Goal: Check status: Check status

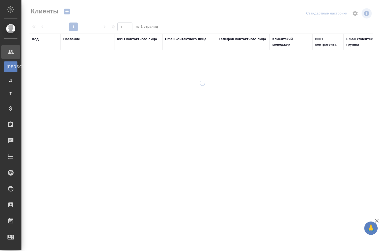
select select "RU"
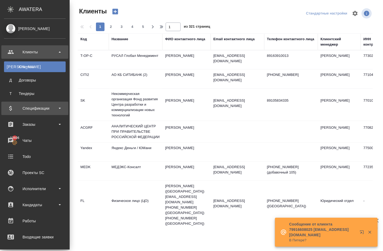
click at [21, 111] on div "Спецификации" at bounding box center [35, 108] width 62 height 8
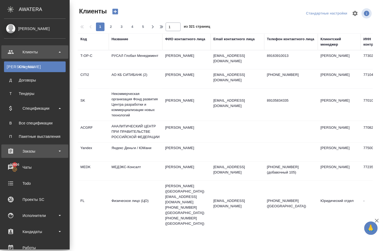
click at [32, 149] on div "Заказы" at bounding box center [35, 151] width 62 height 8
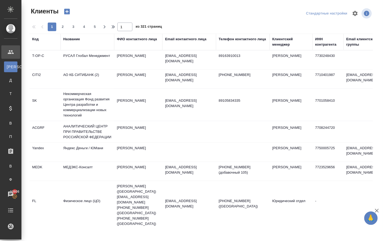
click at [75, 41] on div "Название" at bounding box center [71, 38] width 17 height 5
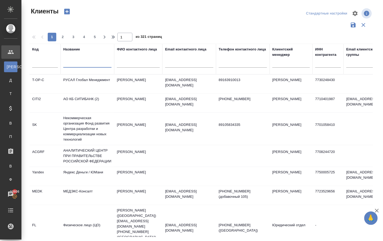
click at [81, 67] on input "text" at bounding box center [87, 64] width 48 height 7
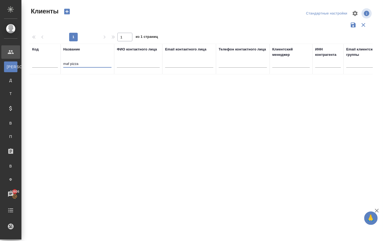
click at [81, 67] on input "maf pizza" at bounding box center [87, 64] width 48 height 7
type input "m"
type input "anton"
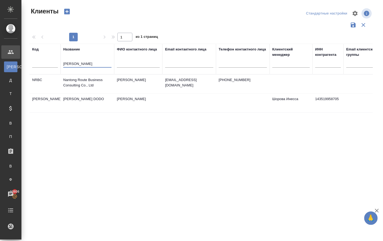
click at [92, 93] on td "[PERSON_NAME] DODO" at bounding box center [88, 84] width 54 height 19
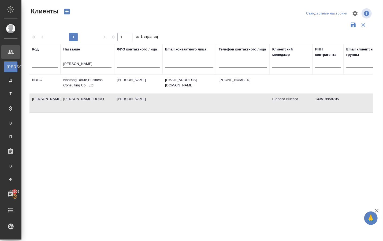
click at [92, 93] on td "[PERSON_NAME] DODO" at bounding box center [88, 84] width 54 height 19
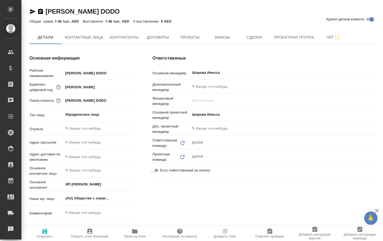
type textarea "x"
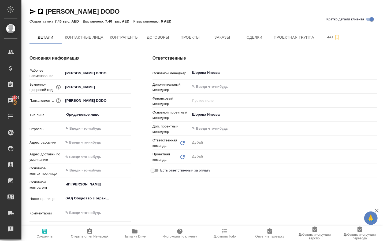
type textarea "x"
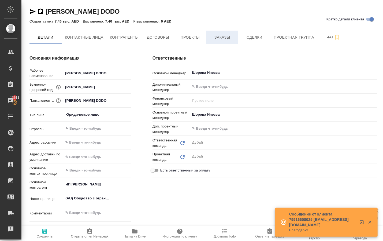
click at [215, 39] on span "Заказы" at bounding box center [223, 37] width 26 height 7
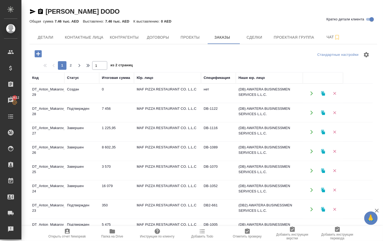
click at [54, 92] on td "DT_Anton_Makarov_DODO-29" at bounding box center [47, 93] width 35 height 19
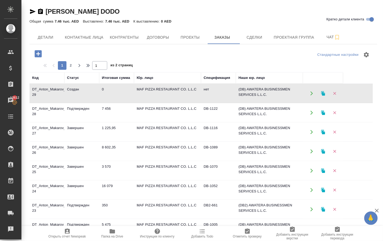
click at [54, 92] on td "DT_Anton_Makarov_DODO-29" at bounding box center [47, 93] width 35 height 19
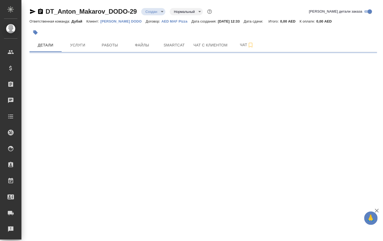
select select "RU"
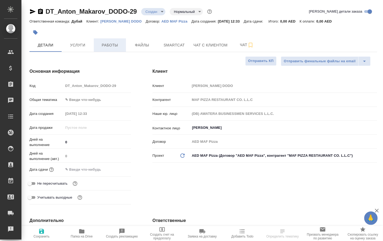
type textarea "x"
click at [106, 50] on button "Работы" at bounding box center [110, 44] width 32 height 13
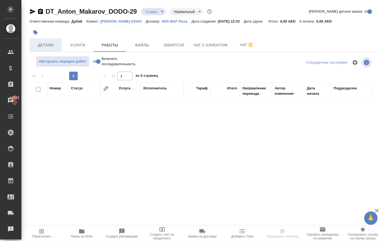
click at [50, 49] on span "Детали" at bounding box center [46, 45] width 26 height 7
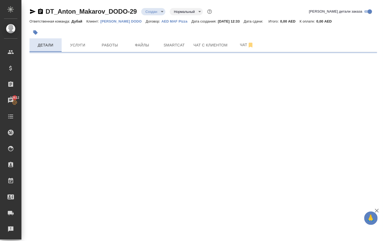
select select "RU"
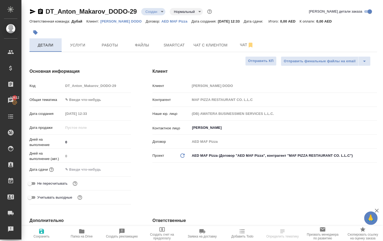
type textarea "x"
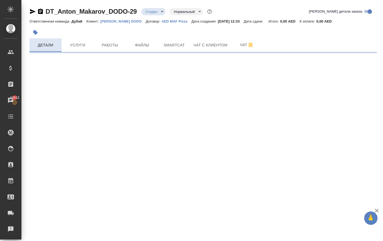
select select "RU"
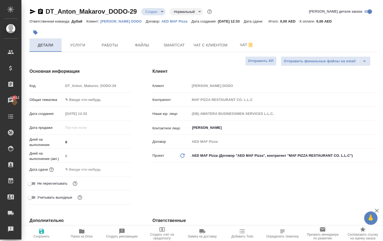
type textarea "x"
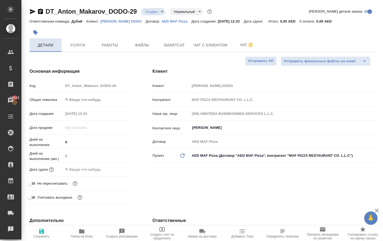
type textarea "x"
